Goal: Find specific page/section

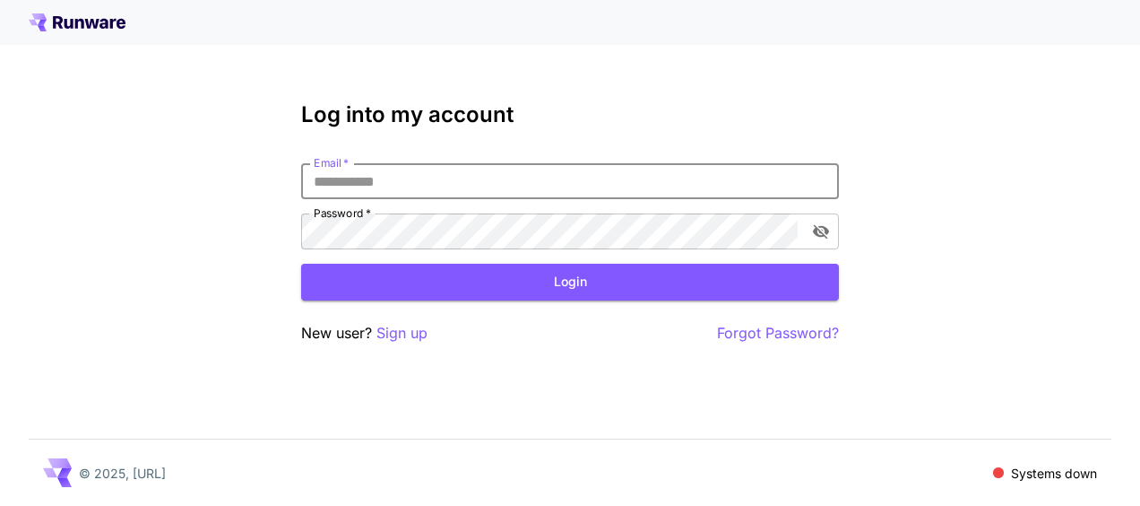
type input "**********"
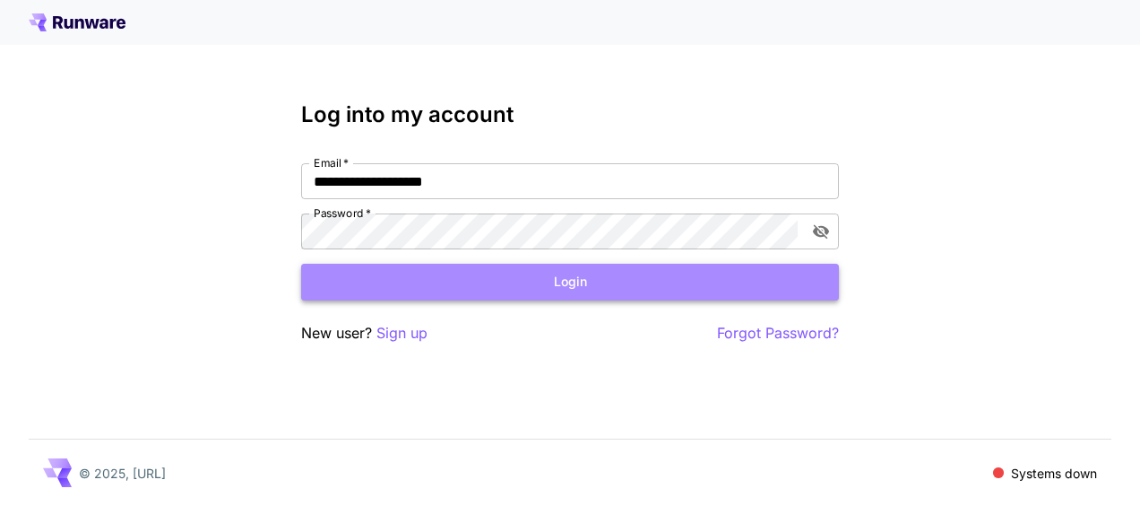
click at [490, 285] on button "Login" at bounding box center [570, 282] width 538 height 37
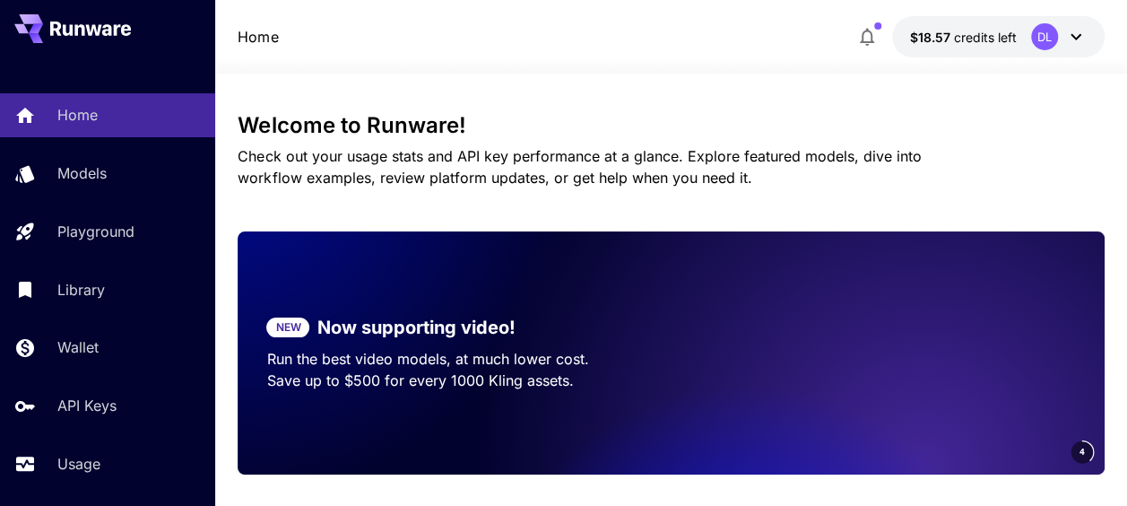
scroll to position [359, 0]
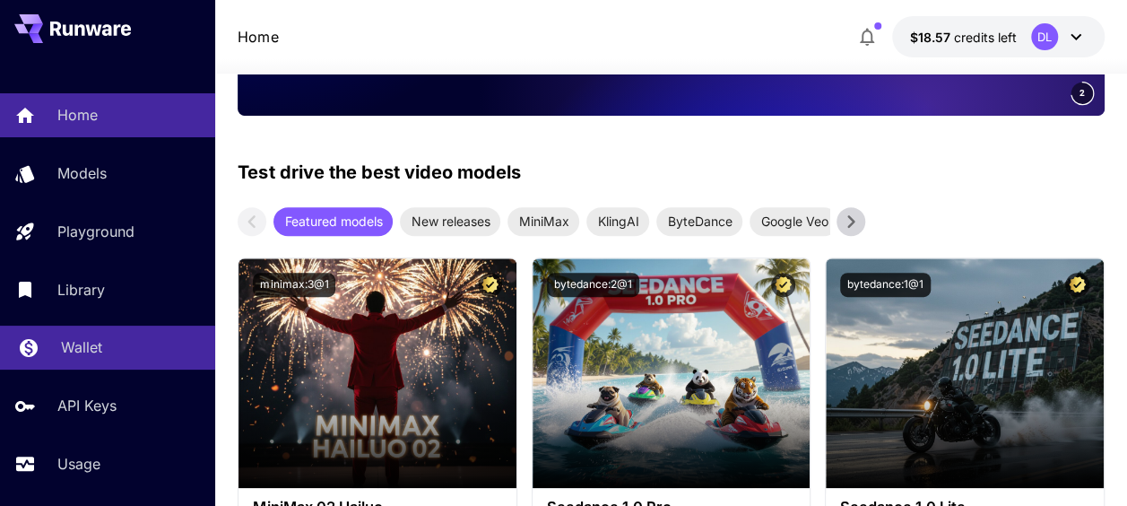
click at [96, 353] on p "Wallet" at bounding box center [81, 347] width 41 height 22
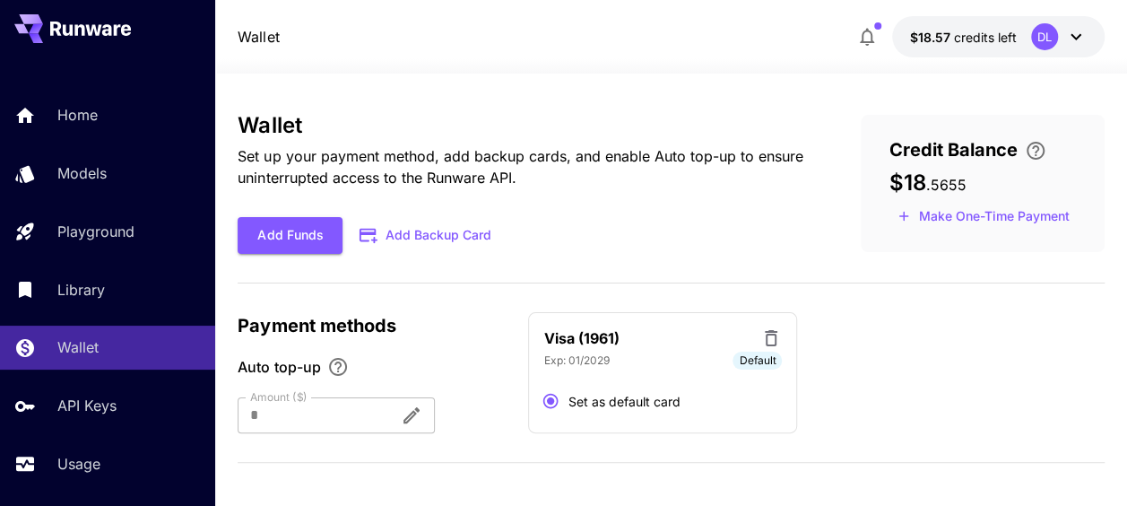
scroll to position [122, 0]
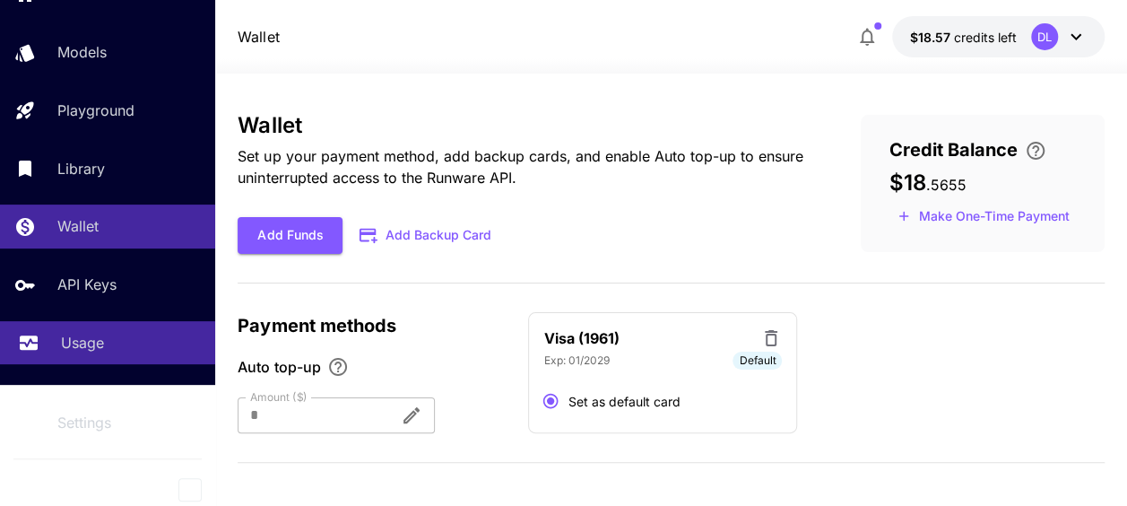
click at [91, 351] on p "Usage" at bounding box center [82, 343] width 43 height 22
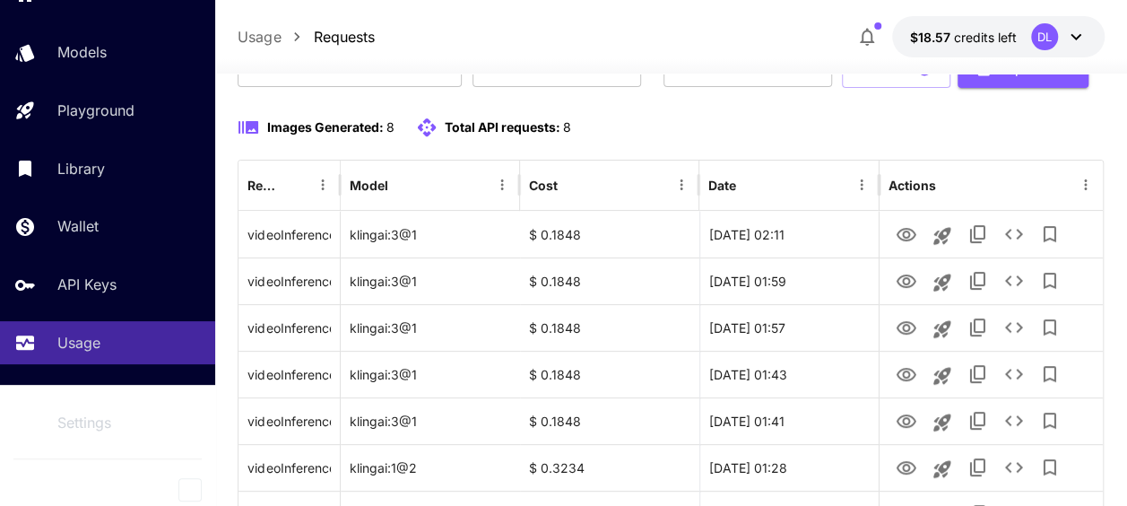
scroll to position [179, 0]
